Goal: Check status: Check status

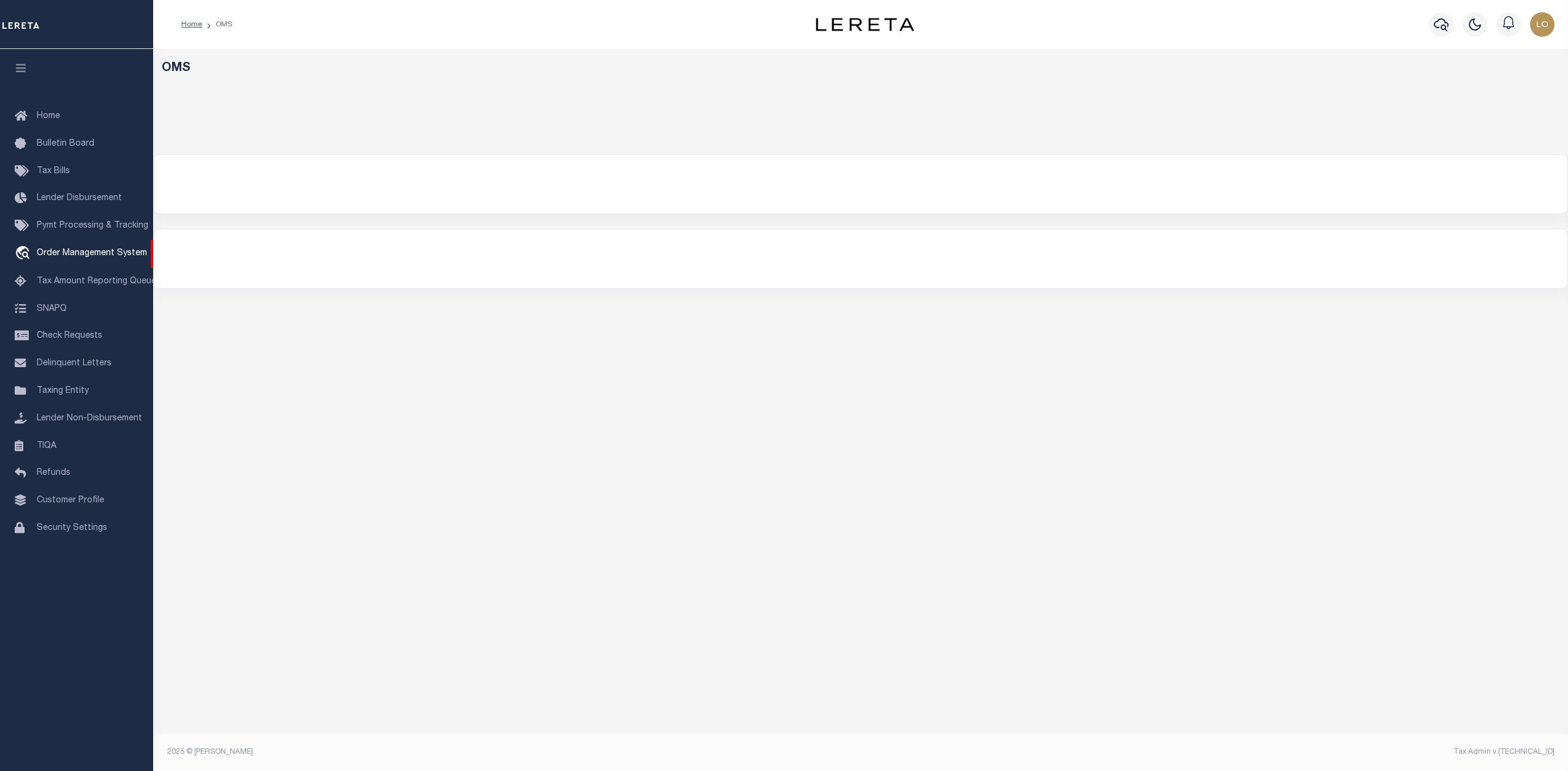
select select "200"
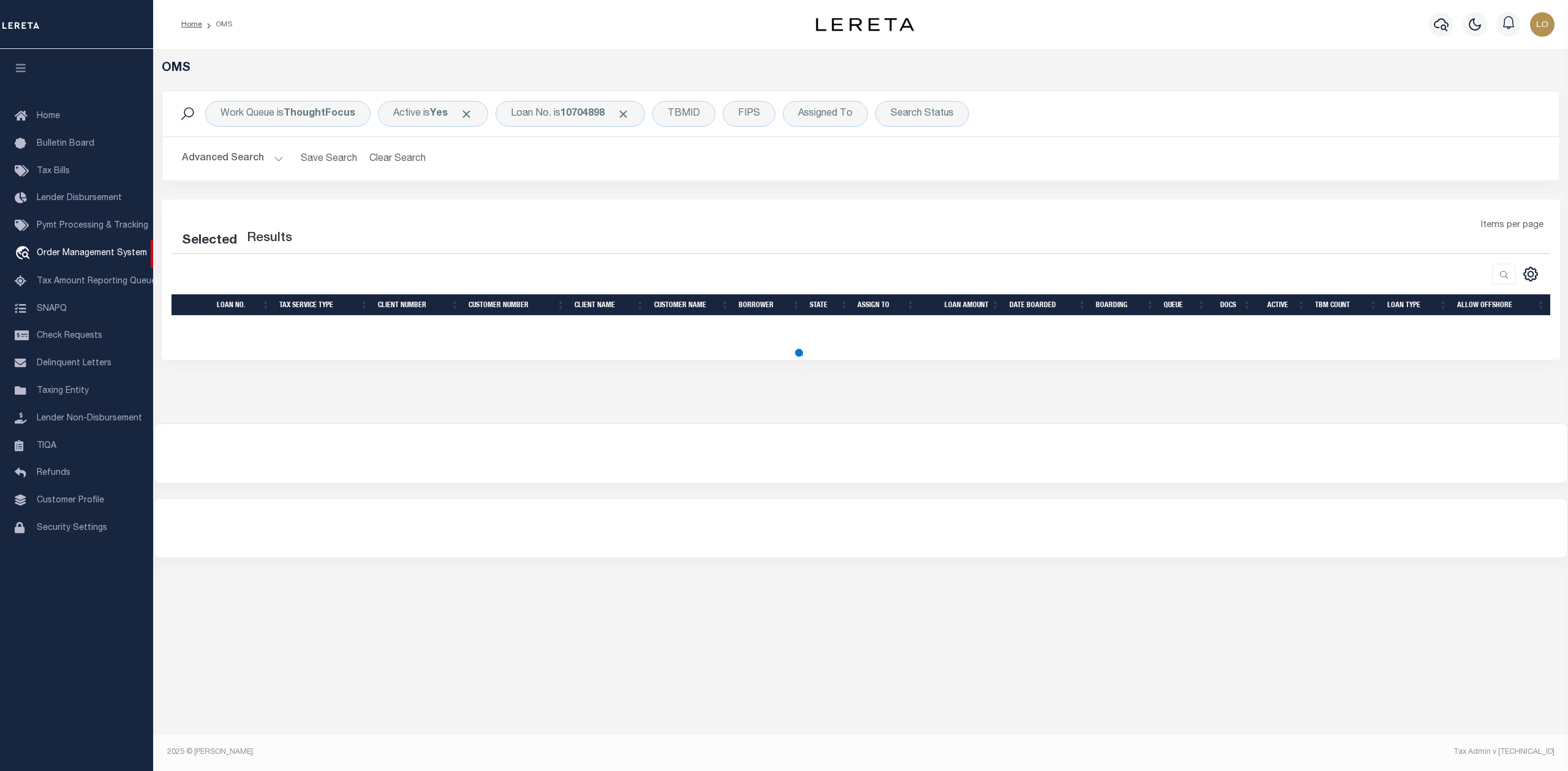
select select "200"
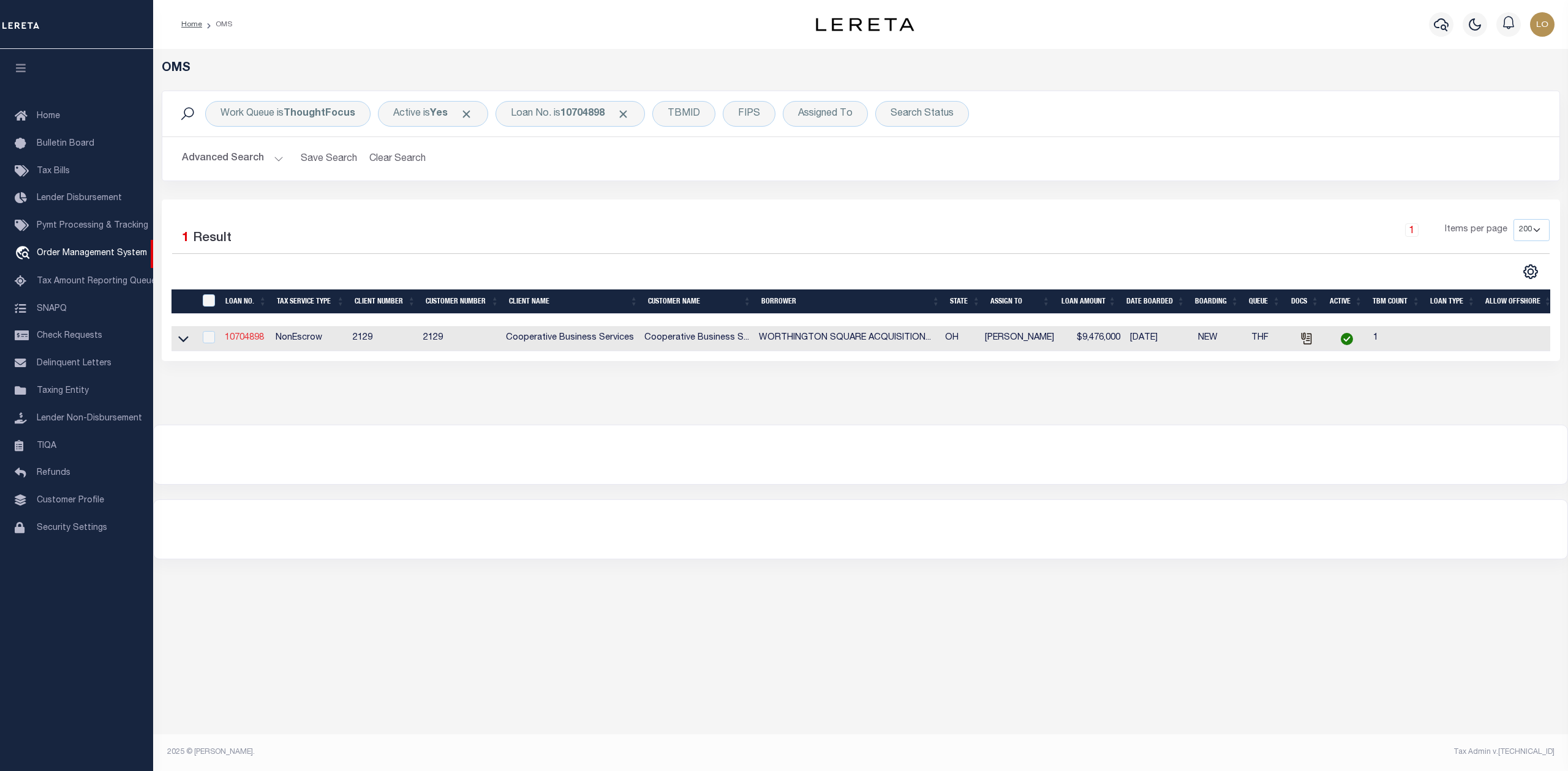
click at [238, 340] on link "10704898" at bounding box center [245, 337] width 39 height 8
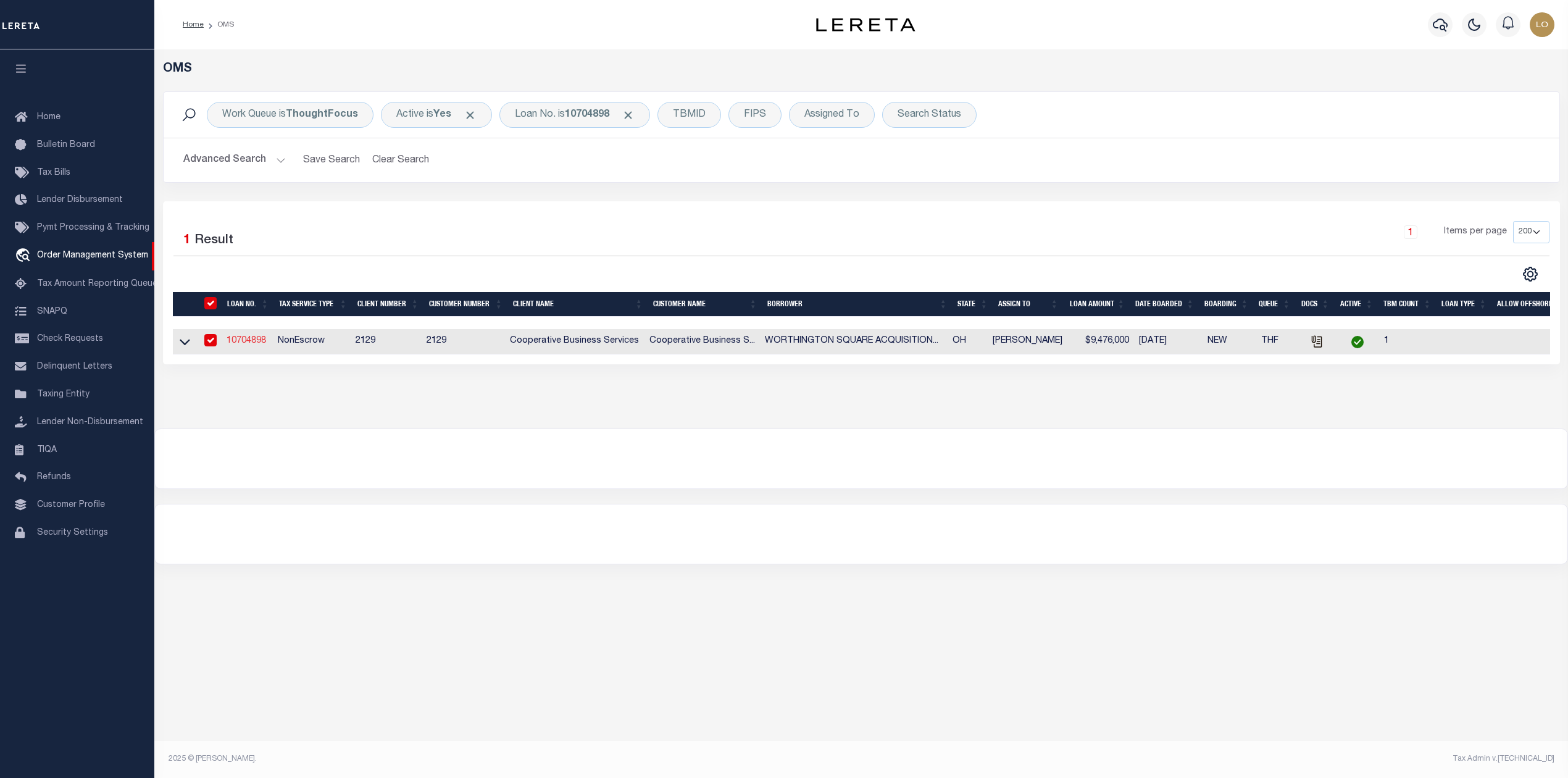
type input "10704898"
type input "WORTHINGTON SQUARE ACQUISITION LLC"
select select
type input "[GEOGRAPHIC_DATA]"
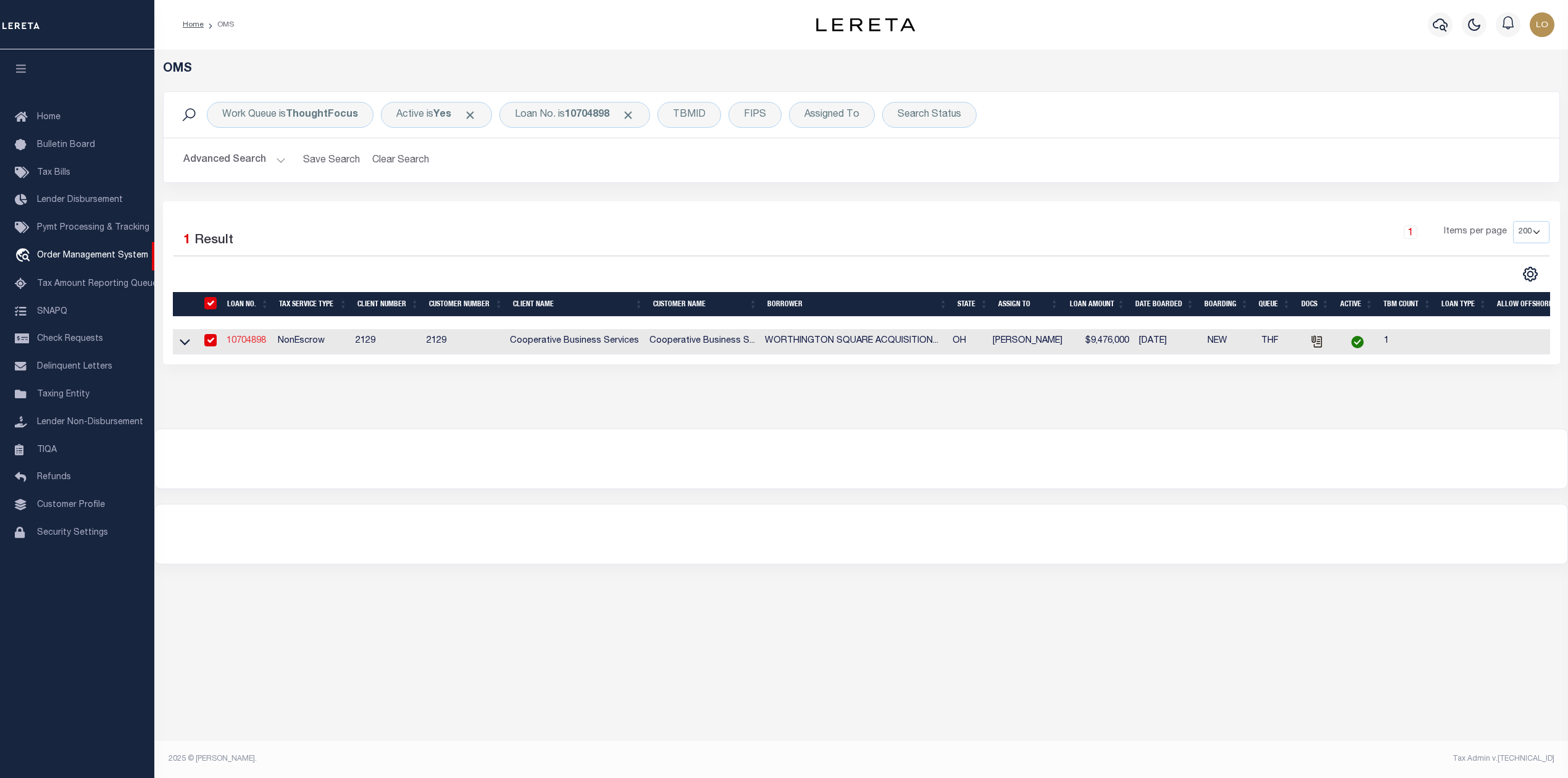
type input "[GEOGRAPHIC_DATA], OH 43215"
select select
select select "NonEscrow"
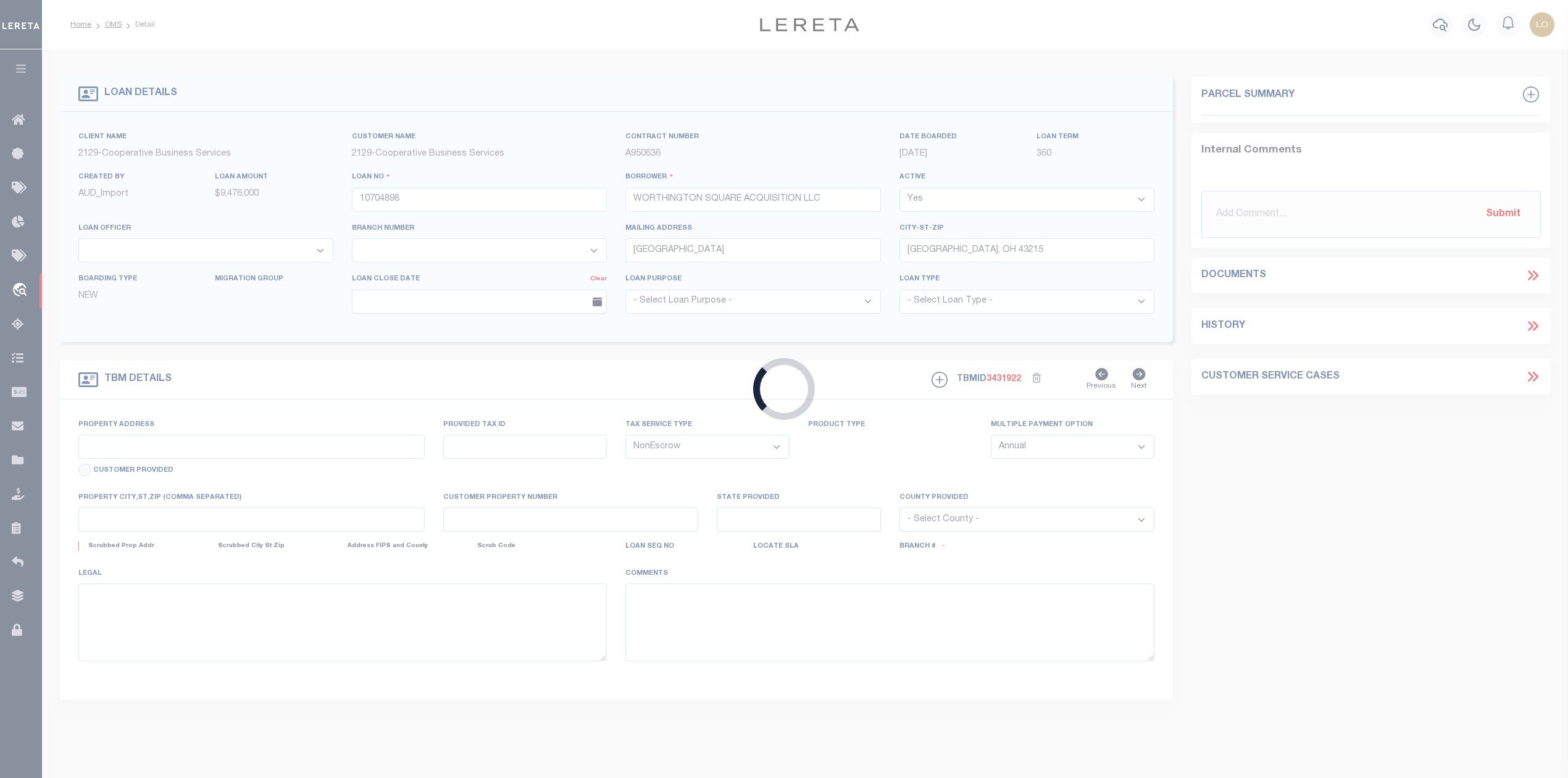
select select "7396"
select select "3334"
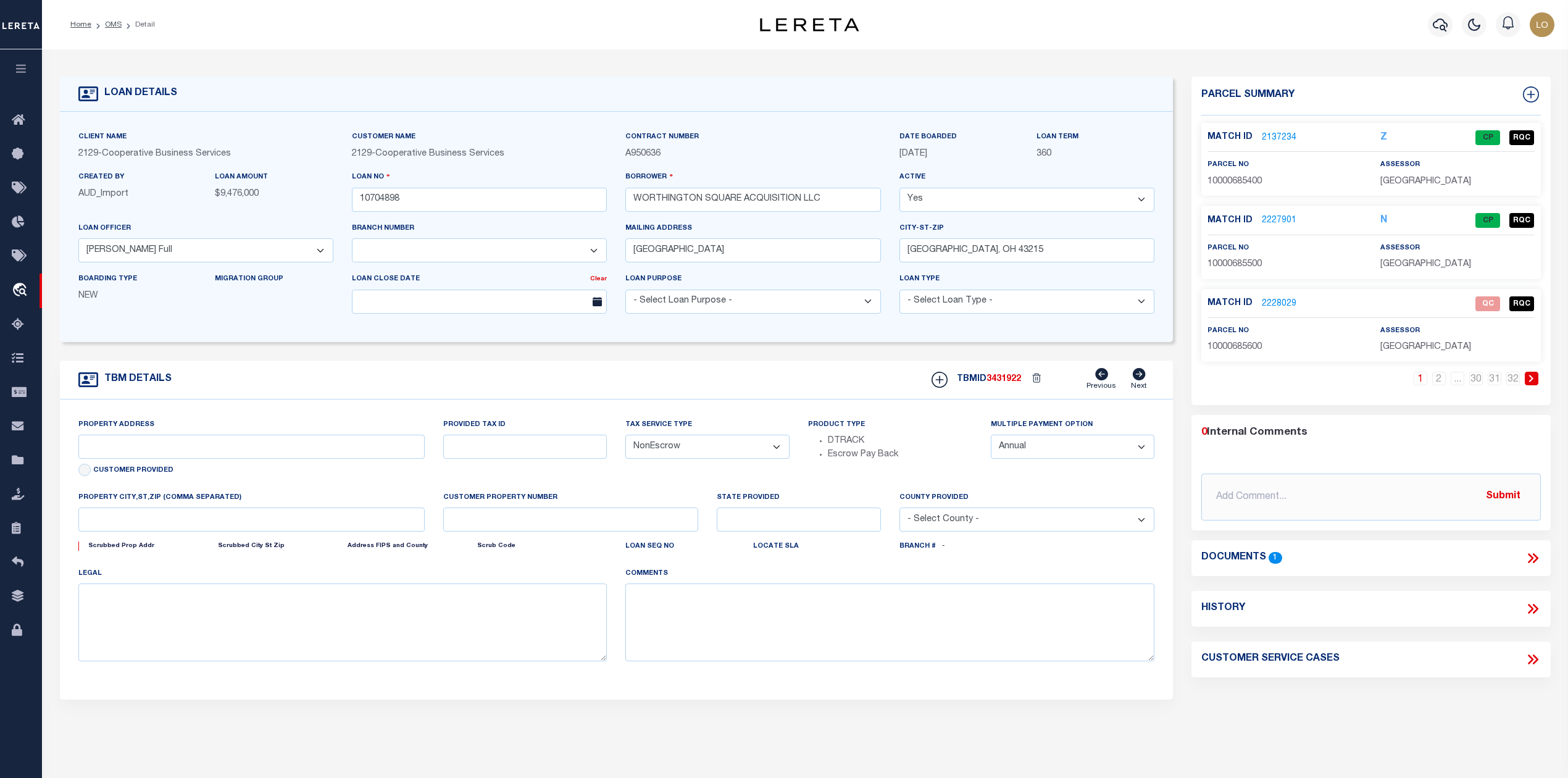
type input "[STREET_ADDRESS][PERSON_NAME]"
select select
type input "[GEOGRAPHIC_DATA], [GEOGRAPHIC_DATA] 43085"
type input "6068"
type input "OH"
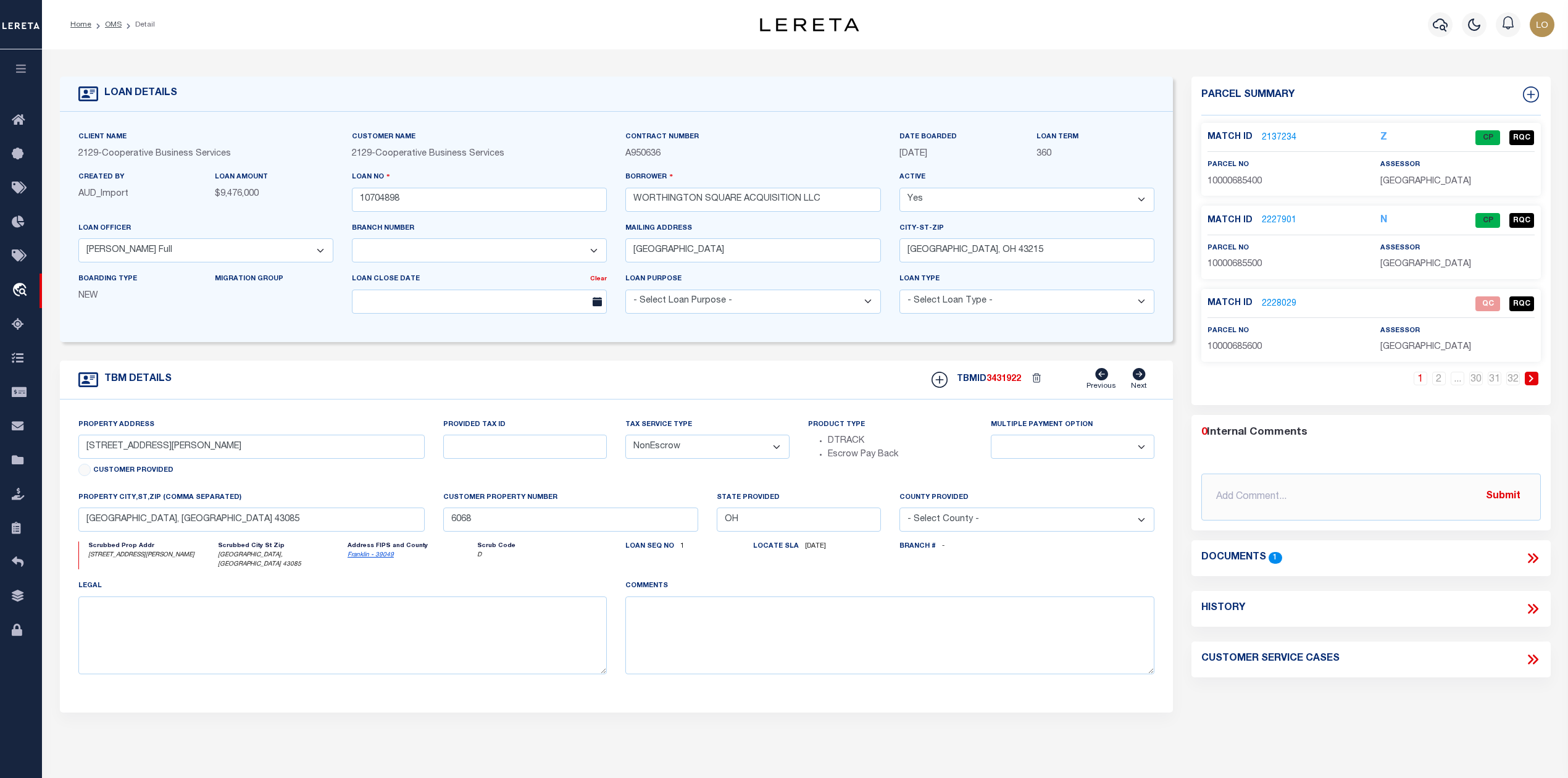
click at [711, 400] on div "TBM DETAILS TBMID 3431922 Previous Next" at bounding box center [616, 380] width 1114 height 39
